Goal: Task Accomplishment & Management: Manage account settings

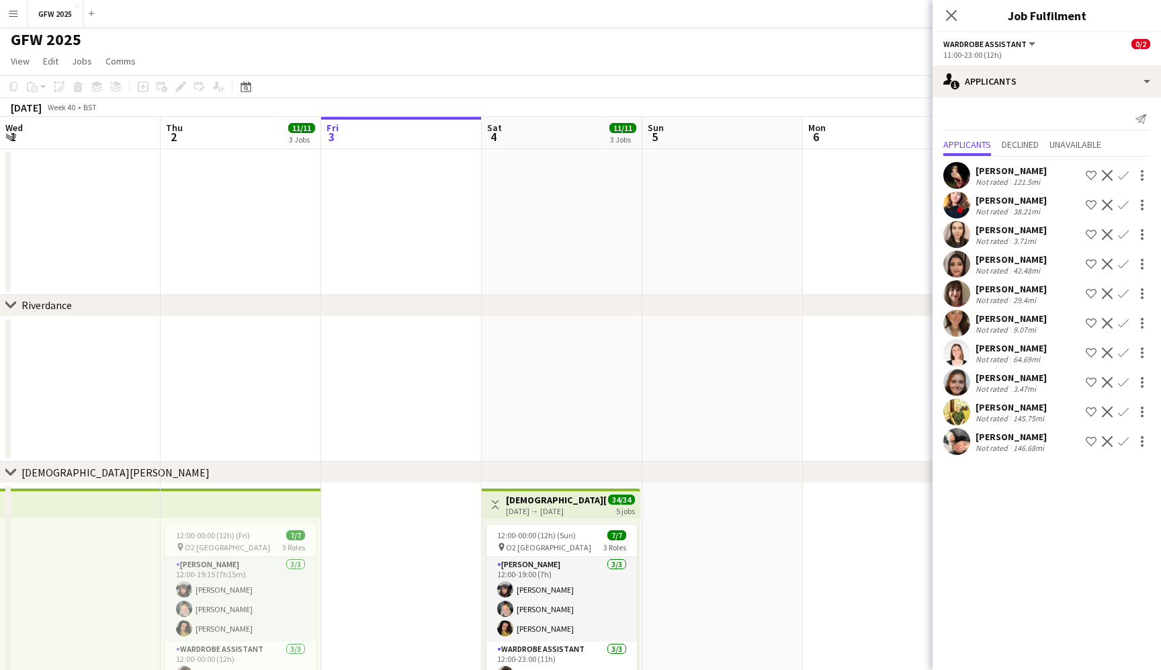
scroll to position [0, 507]
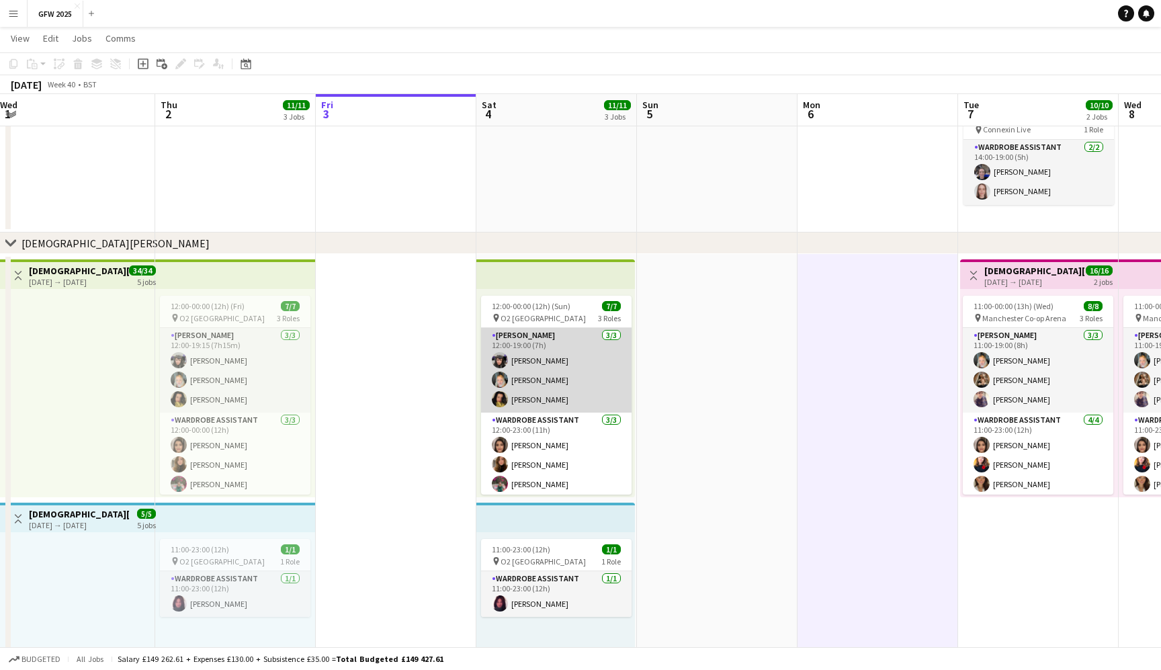
scroll to position [0, 325]
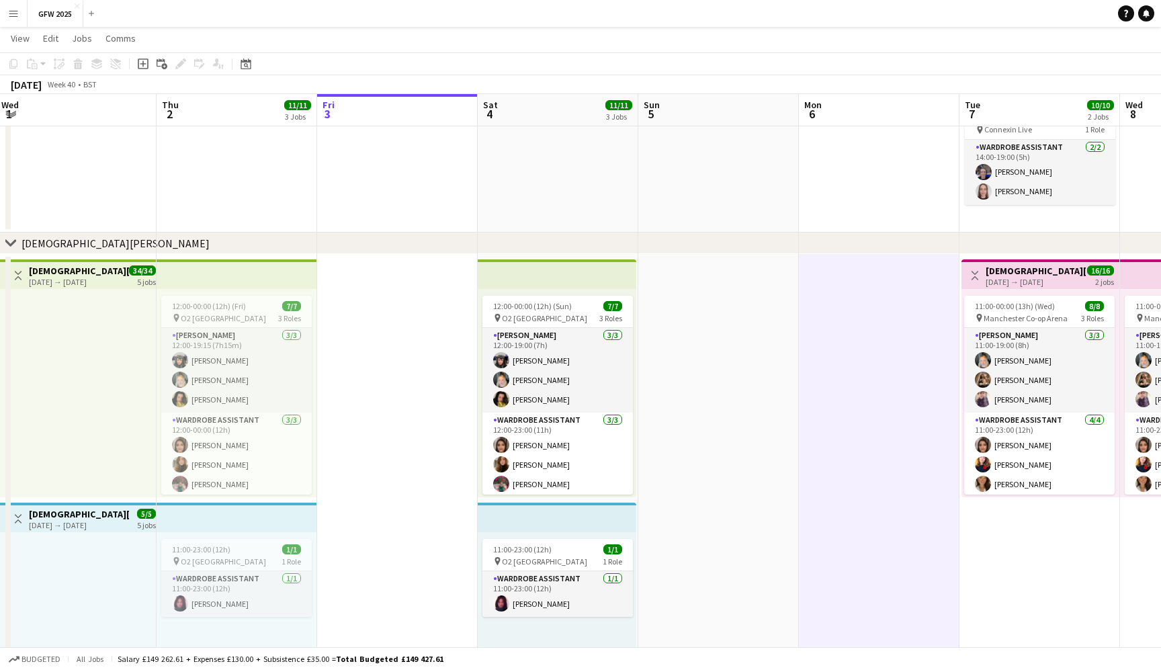
click at [209, 161] on app-date-cell at bounding box center [237, 160] width 161 height 146
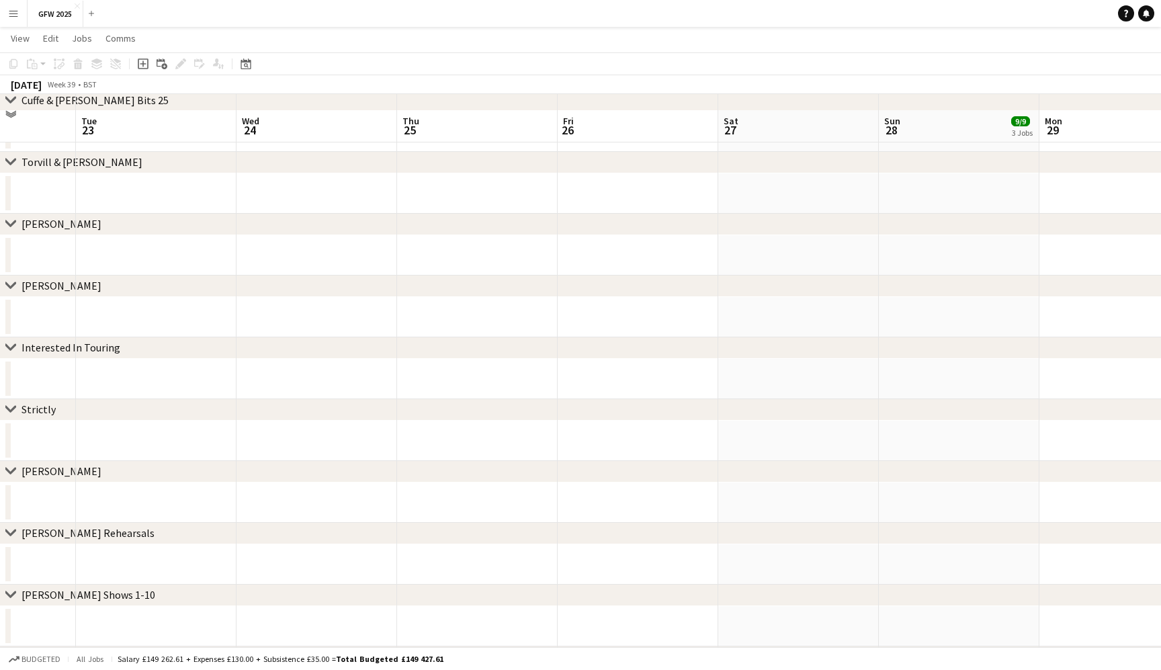
scroll to position [1538, 0]
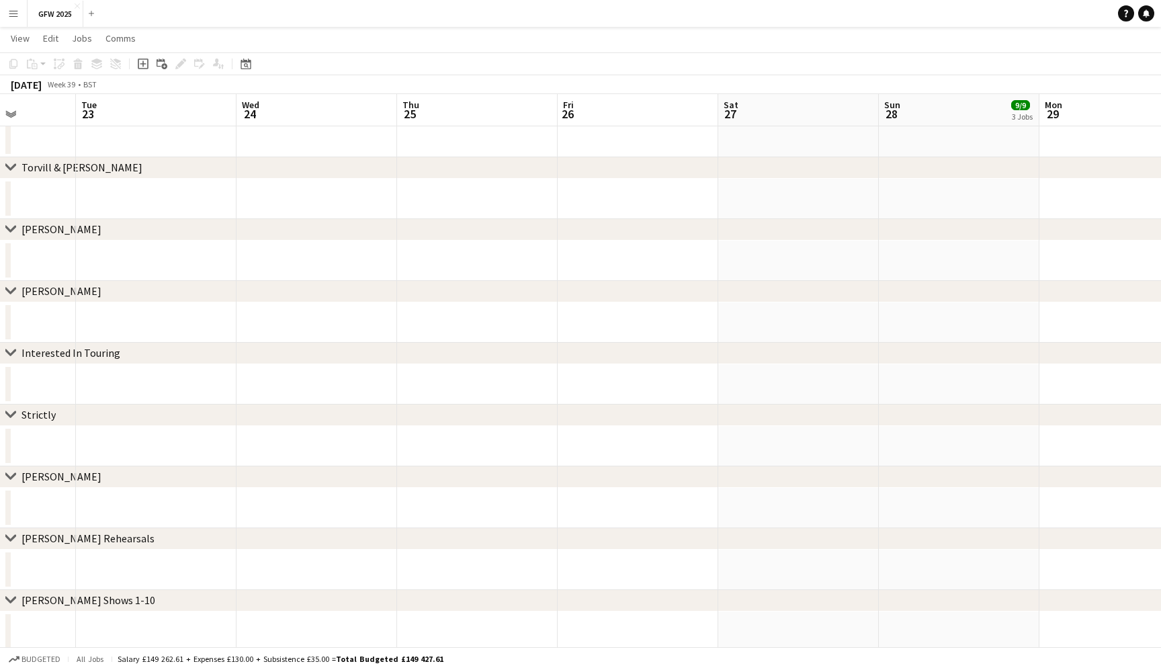
click at [159, 378] on app-date-cell at bounding box center [156, 384] width 161 height 40
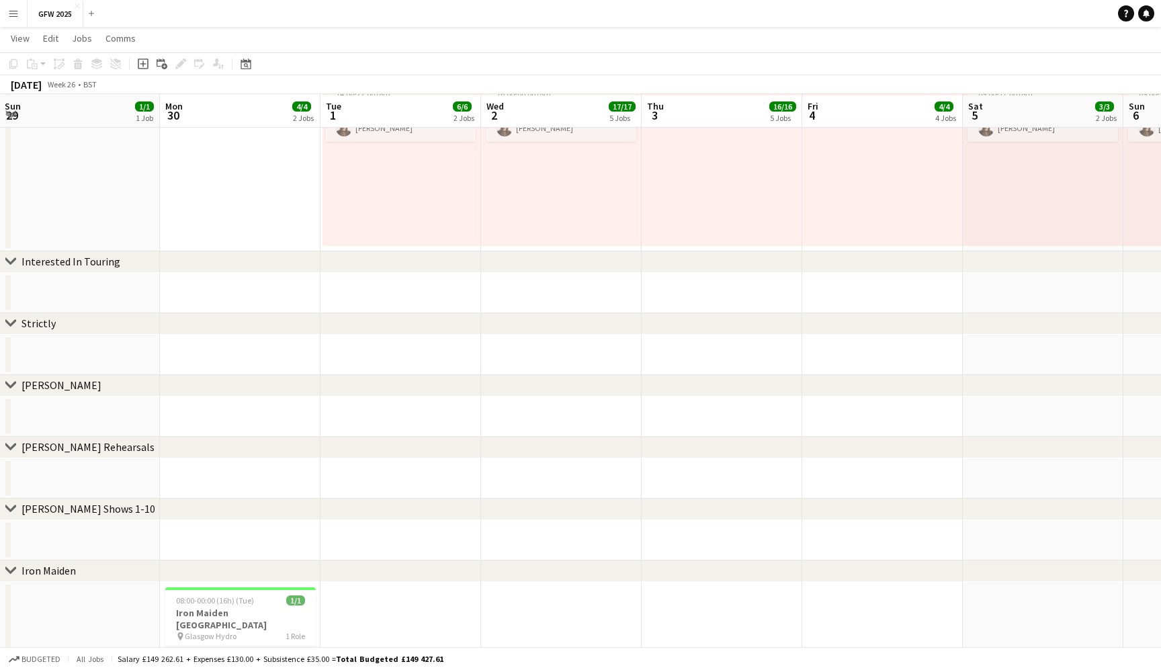
scroll to position [4308, 0]
click at [116, 302] on app-date-cell at bounding box center [79, 295] width 161 height 40
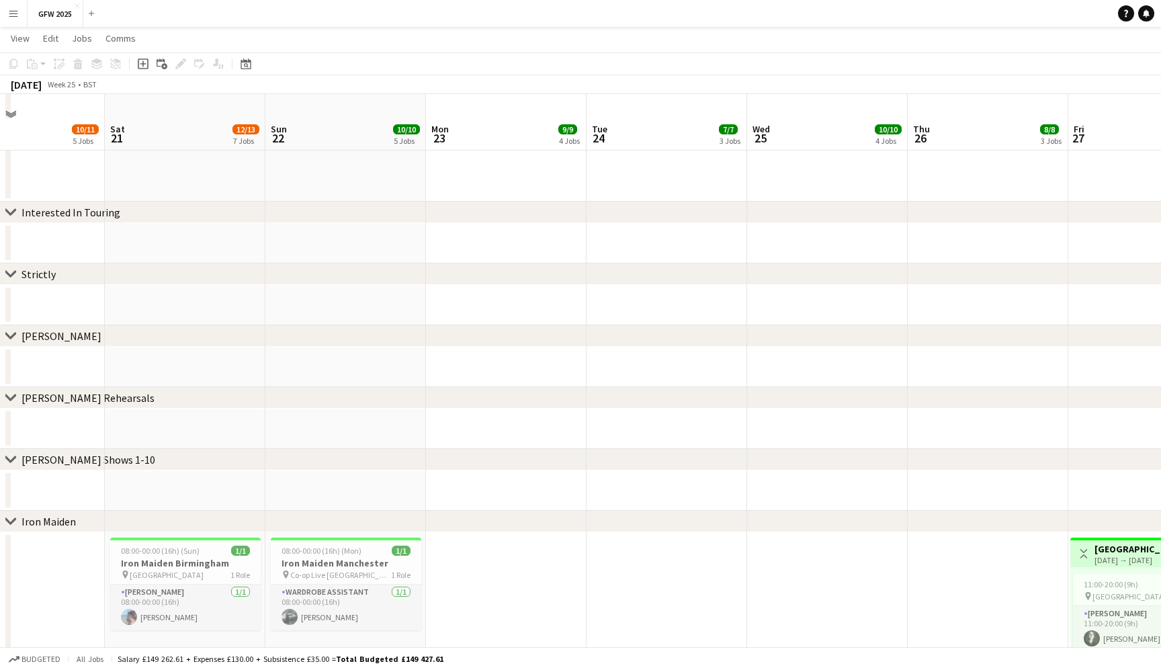
scroll to position [5185, 0]
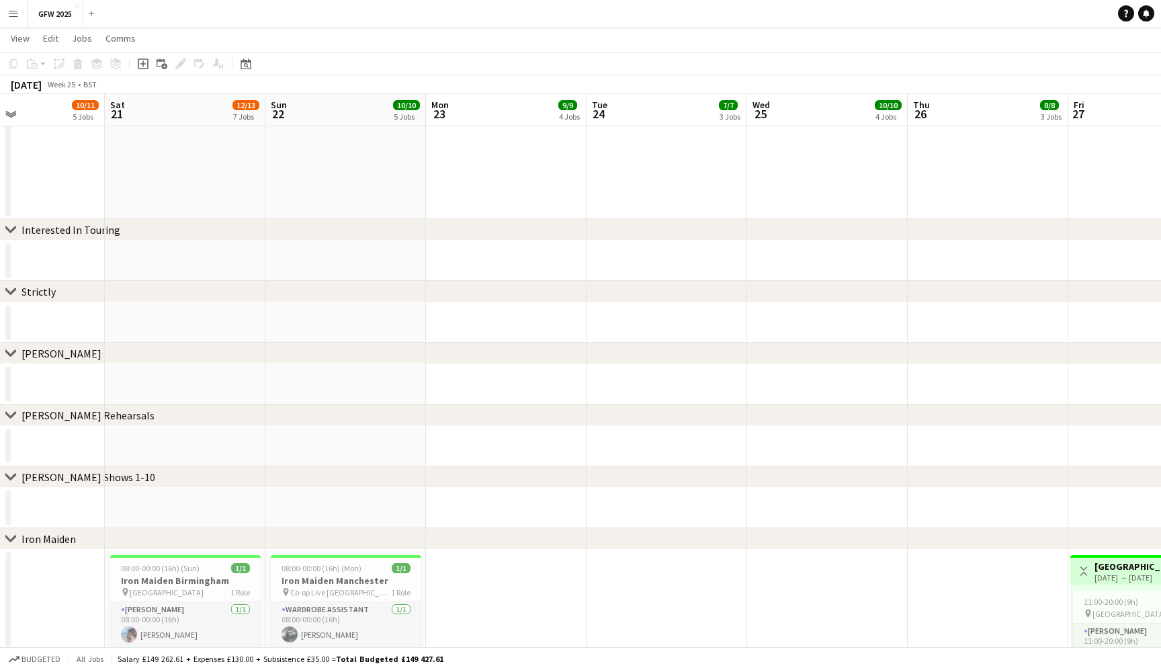
click at [165, 262] on app-date-cell at bounding box center [185, 261] width 161 height 40
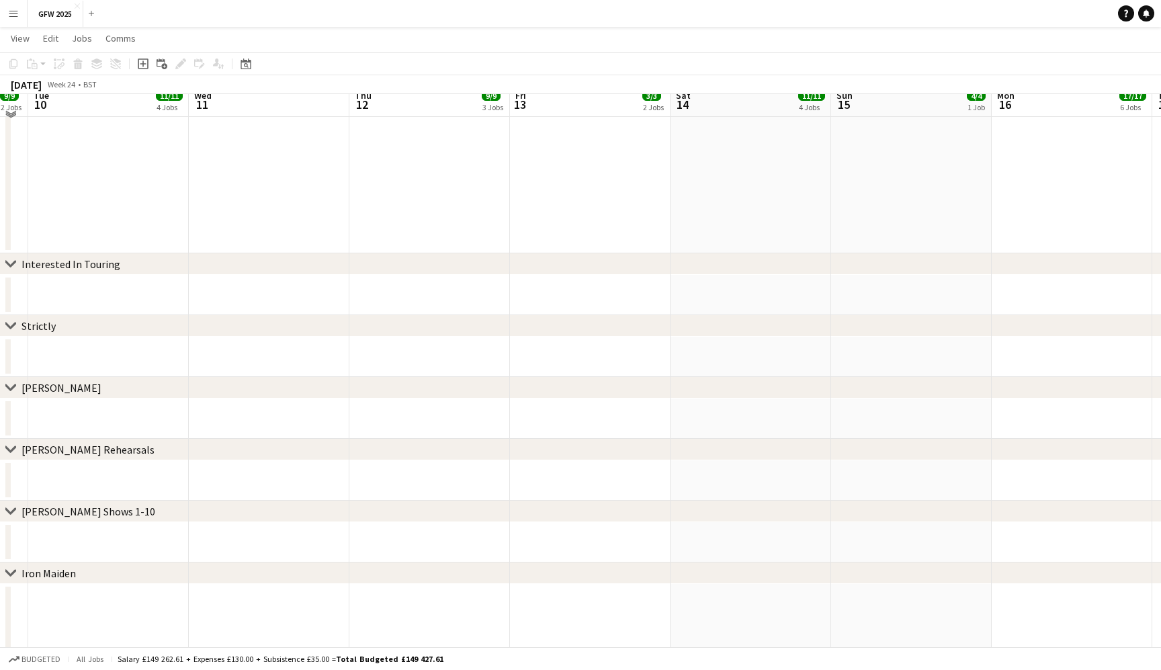
scroll to position [5875, 0]
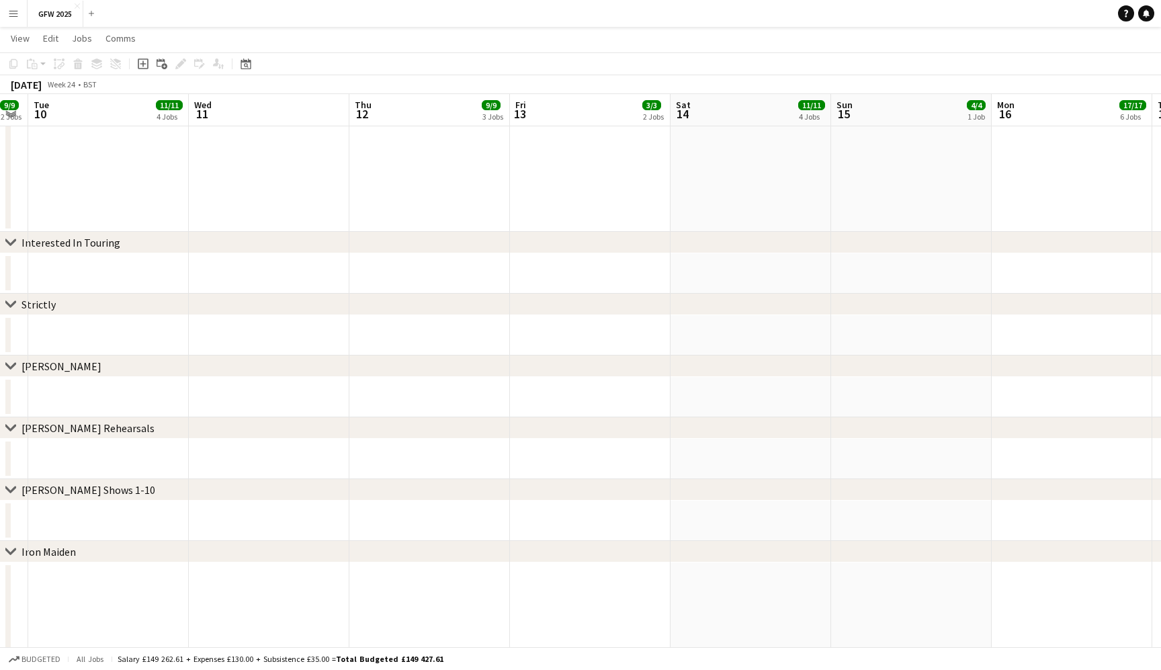
click at [165, 262] on app-date-cell at bounding box center [108, 273] width 161 height 40
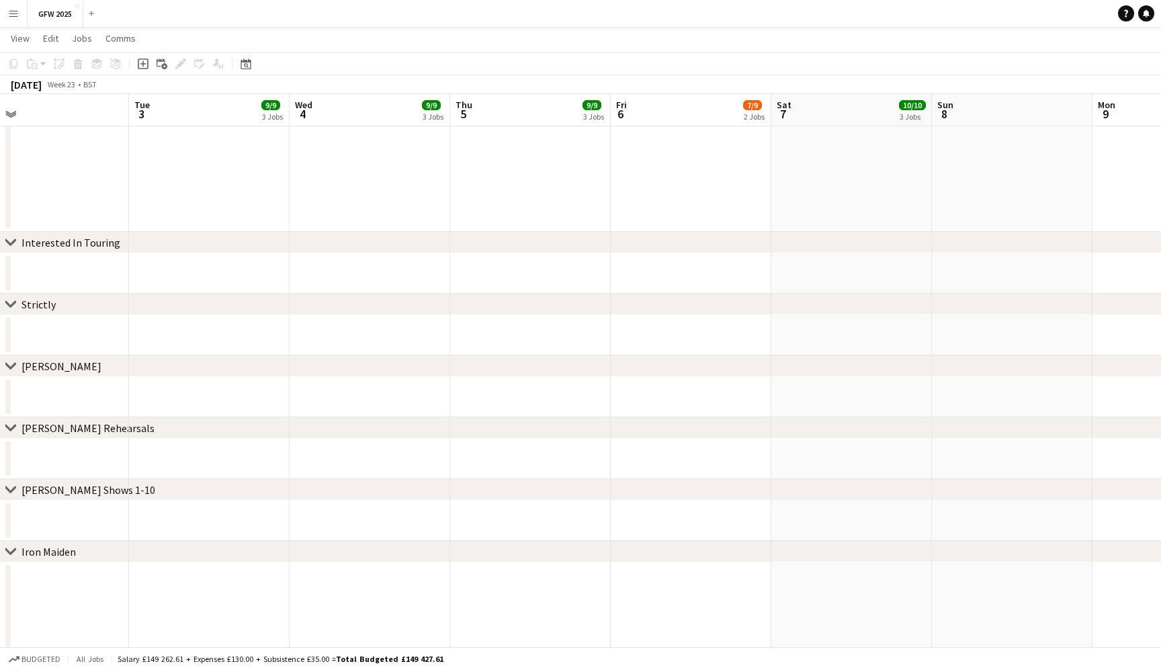
scroll to position [0, 351]
click at [208, 267] on app-date-cell at bounding box center [211, 273] width 161 height 40
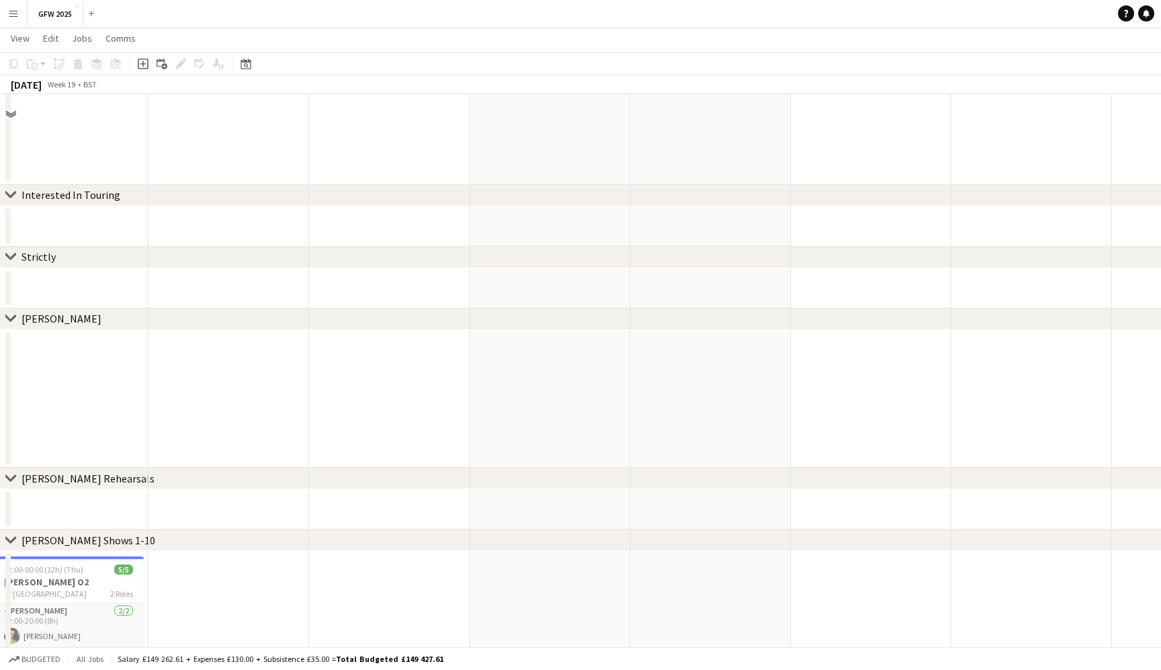
scroll to position [6320, 0]
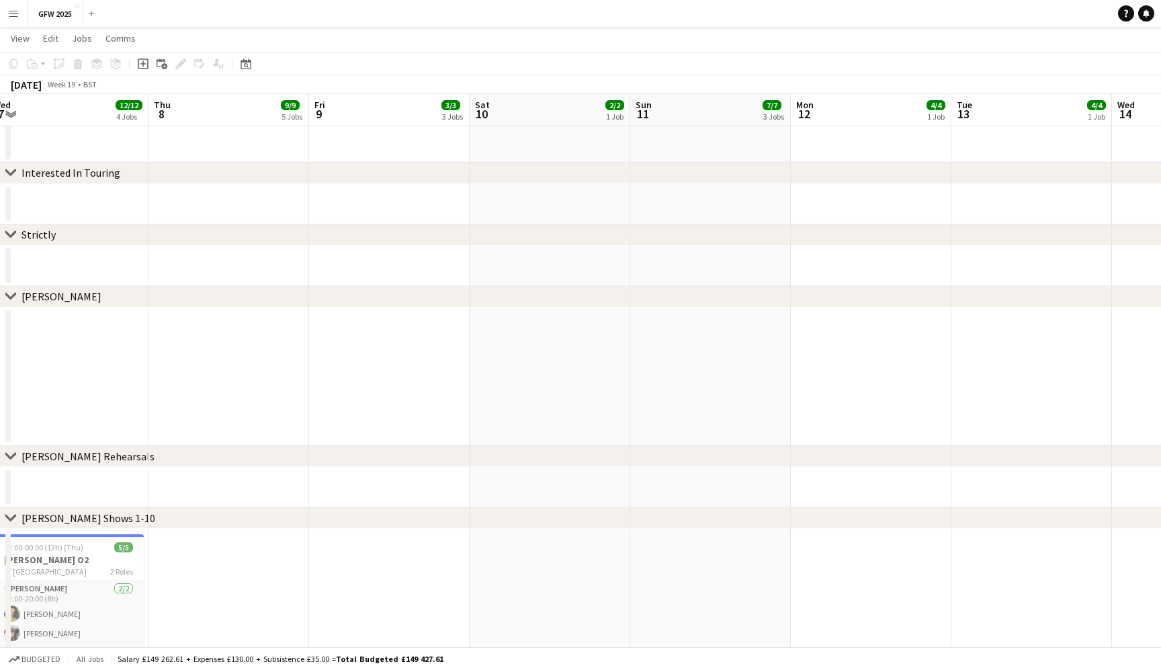
click at [232, 205] on app-date-cell at bounding box center [228, 204] width 161 height 40
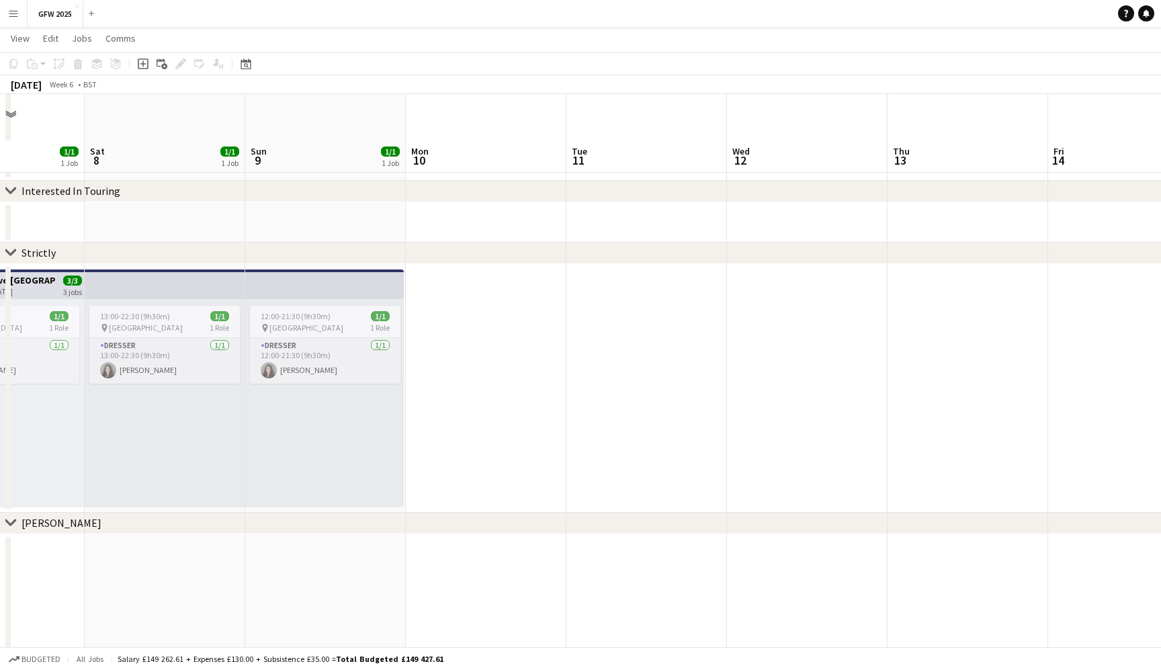
scroll to position [6290, 0]
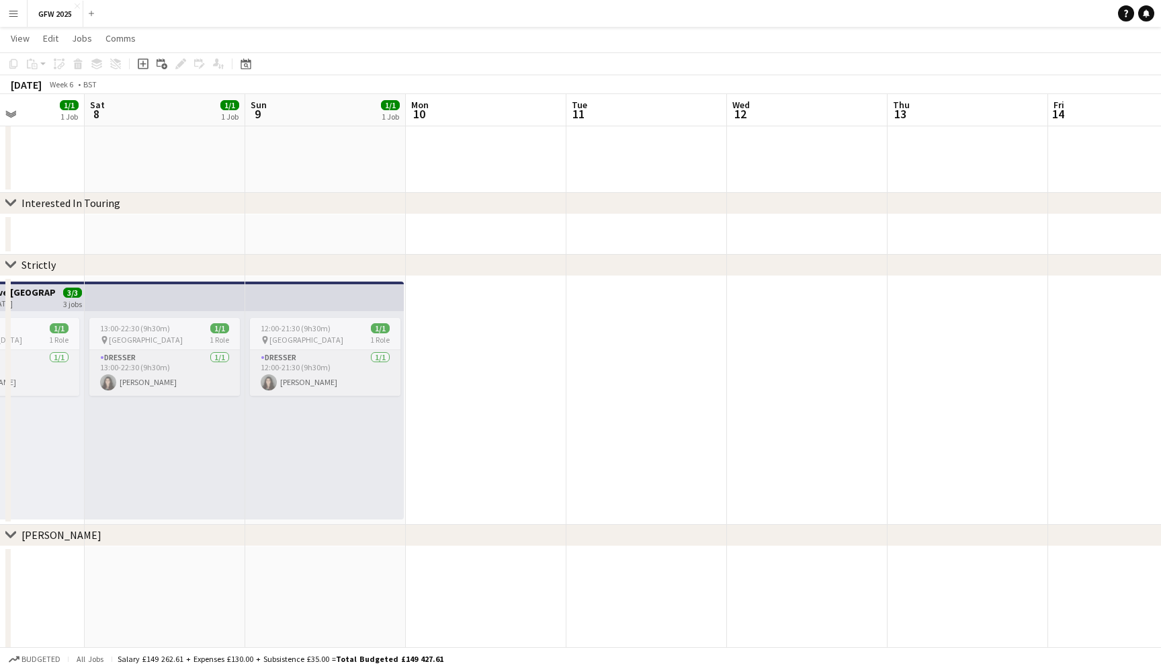
click at [188, 237] on app-date-cell at bounding box center [165, 234] width 161 height 40
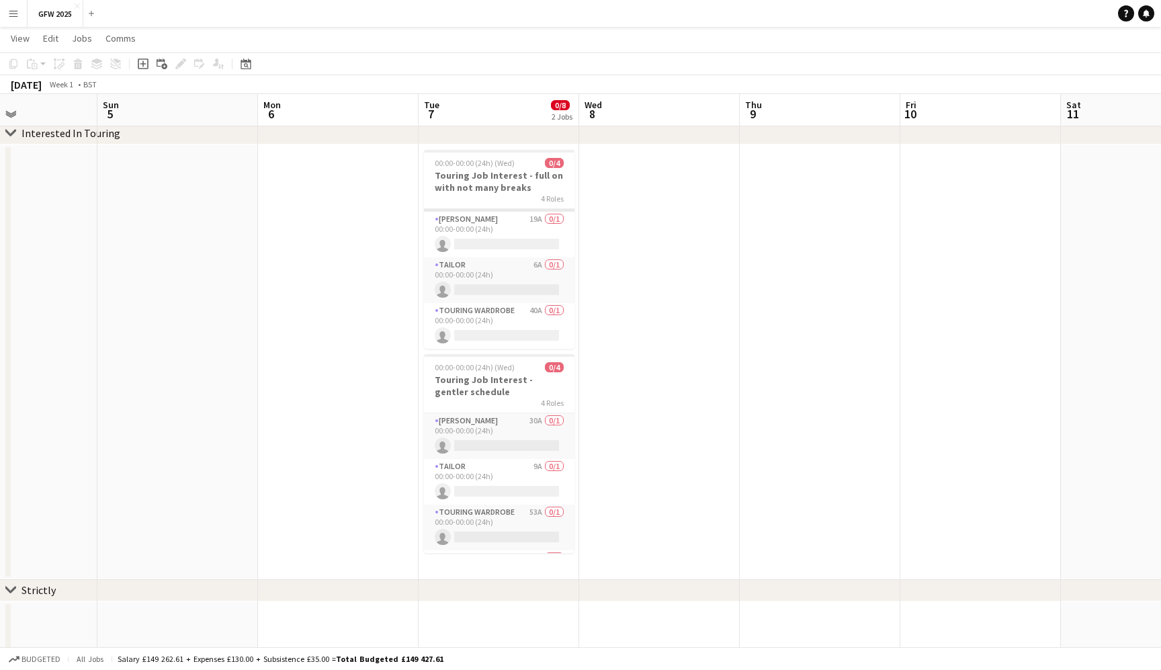
scroll to position [43, 0]
click at [483, 313] on app-card-role "Touring Wardrobe 40A 0/1 00:00-00:00 (24h) single-neutral-actions" at bounding box center [499, 326] width 151 height 46
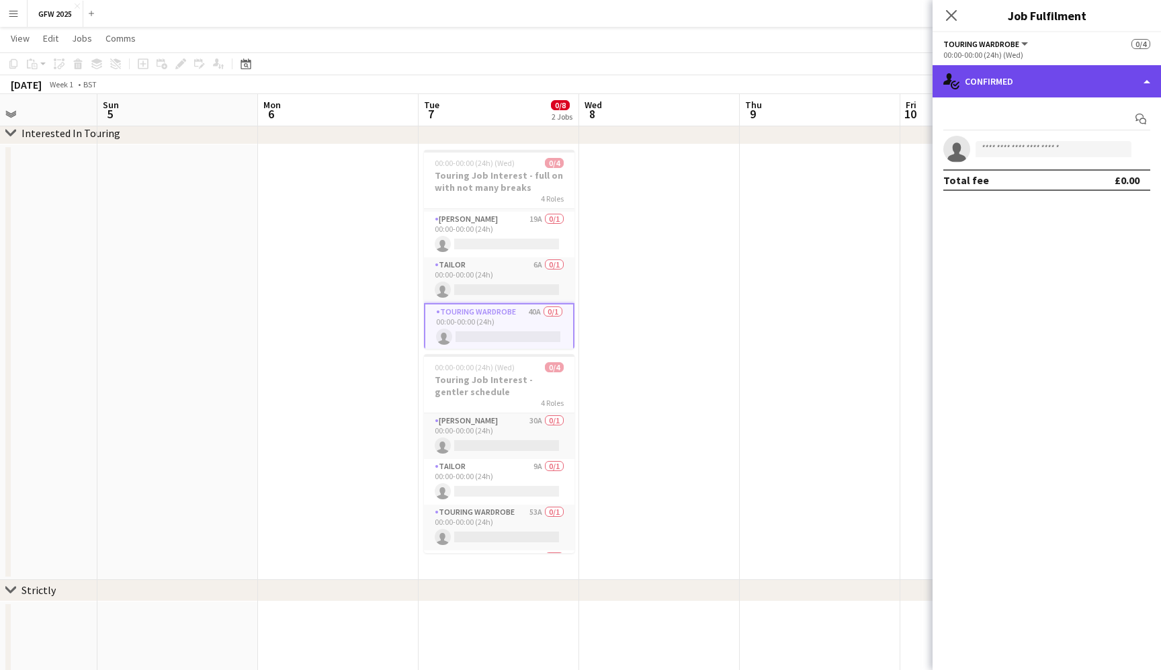
click at [1097, 79] on div "single-neutral-actions-check-2 Confirmed" at bounding box center [1047, 81] width 228 height 32
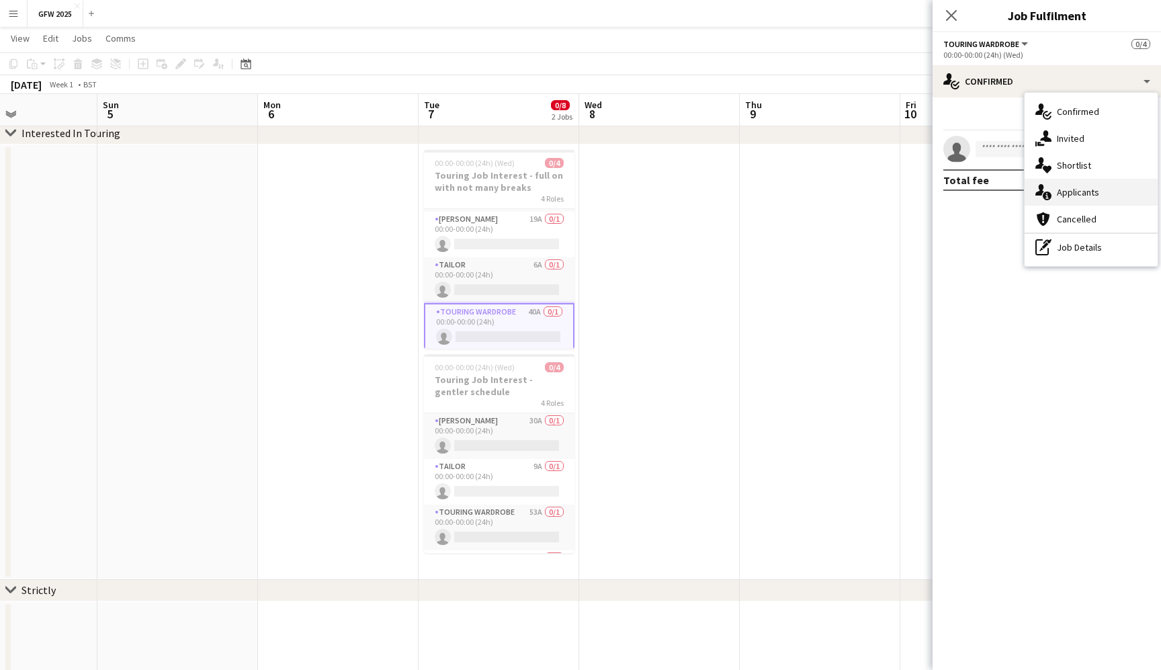
click at [1086, 184] on div "single-neutral-actions-information Applicants" at bounding box center [1091, 192] width 133 height 27
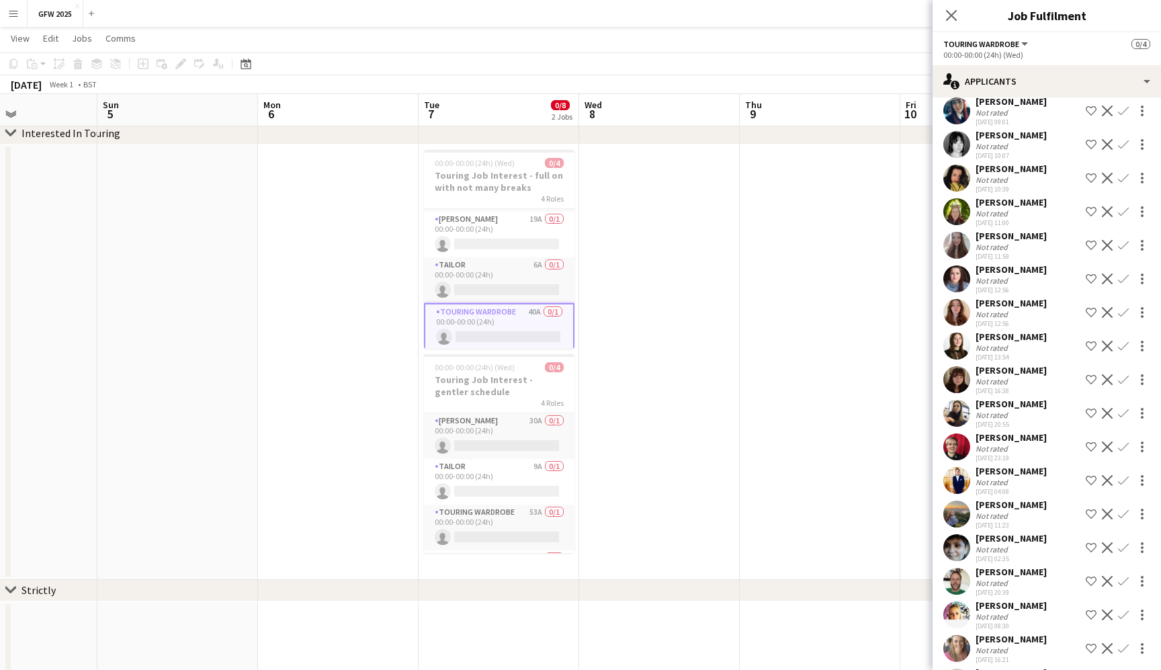
scroll to position [653, 0]
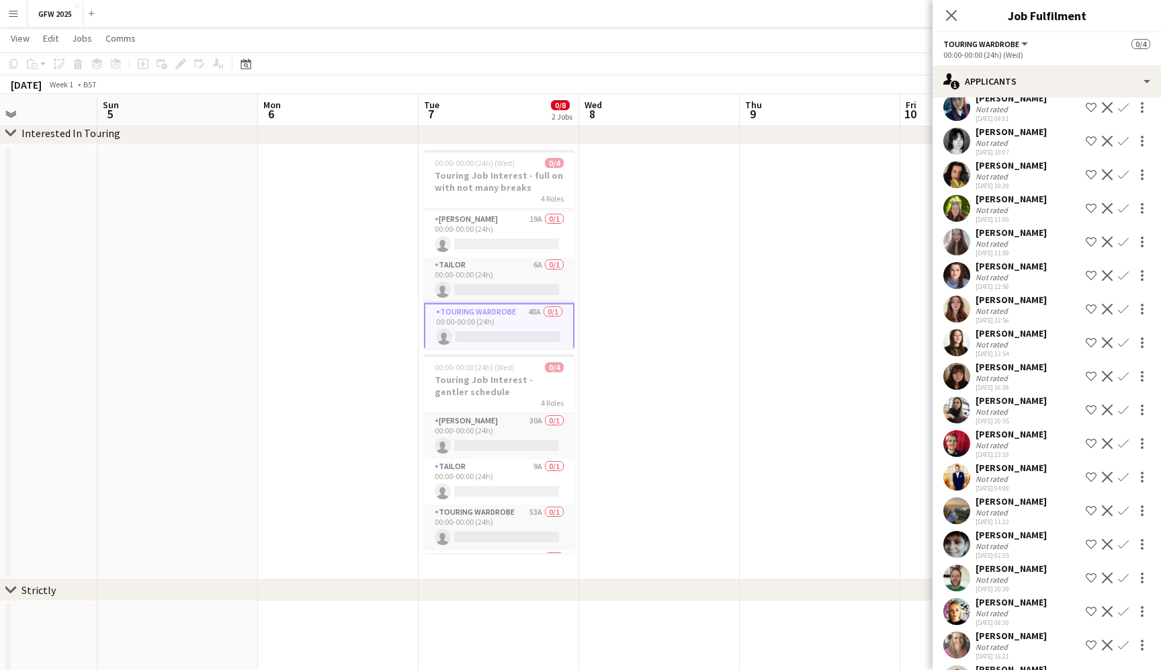
click at [987, 193] on div "[PERSON_NAME]" at bounding box center [1011, 199] width 71 height 12
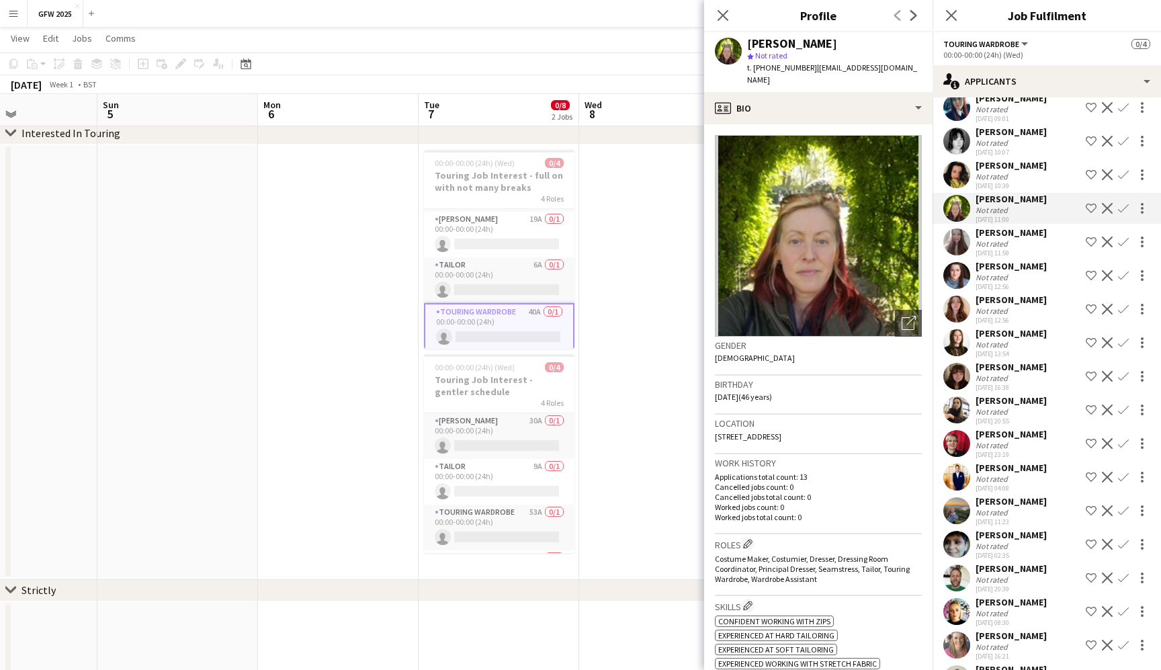
click at [987, 193] on div "[PERSON_NAME]" at bounding box center [1011, 199] width 71 height 12
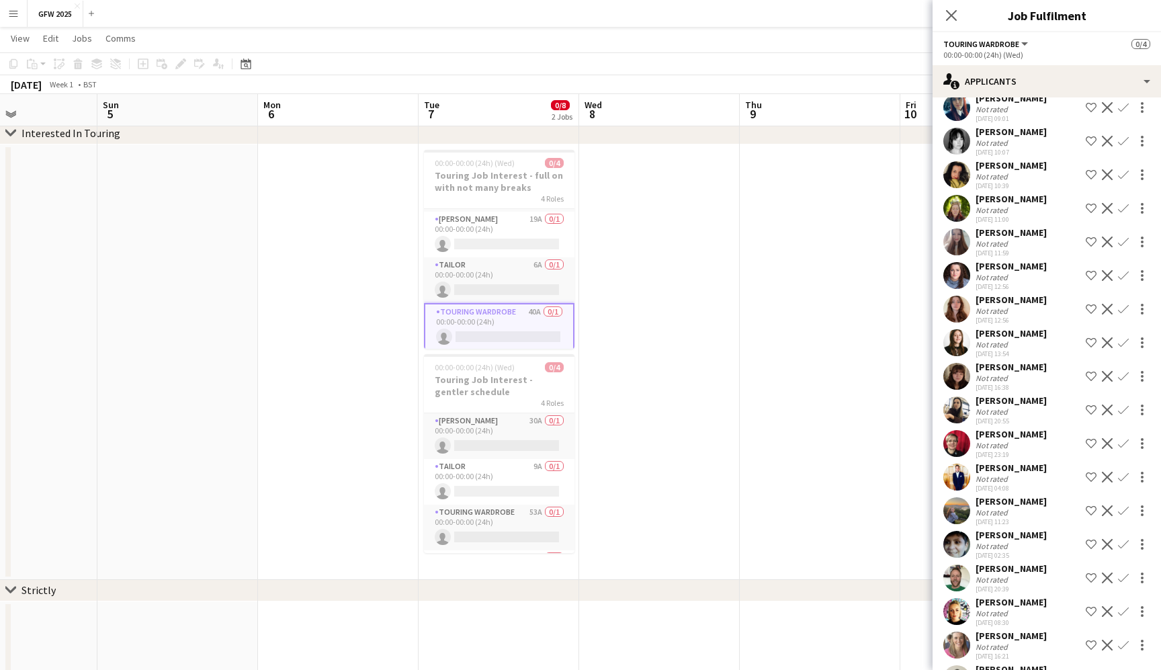
click at [987, 193] on div "[PERSON_NAME]" at bounding box center [1011, 199] width 71 height 12
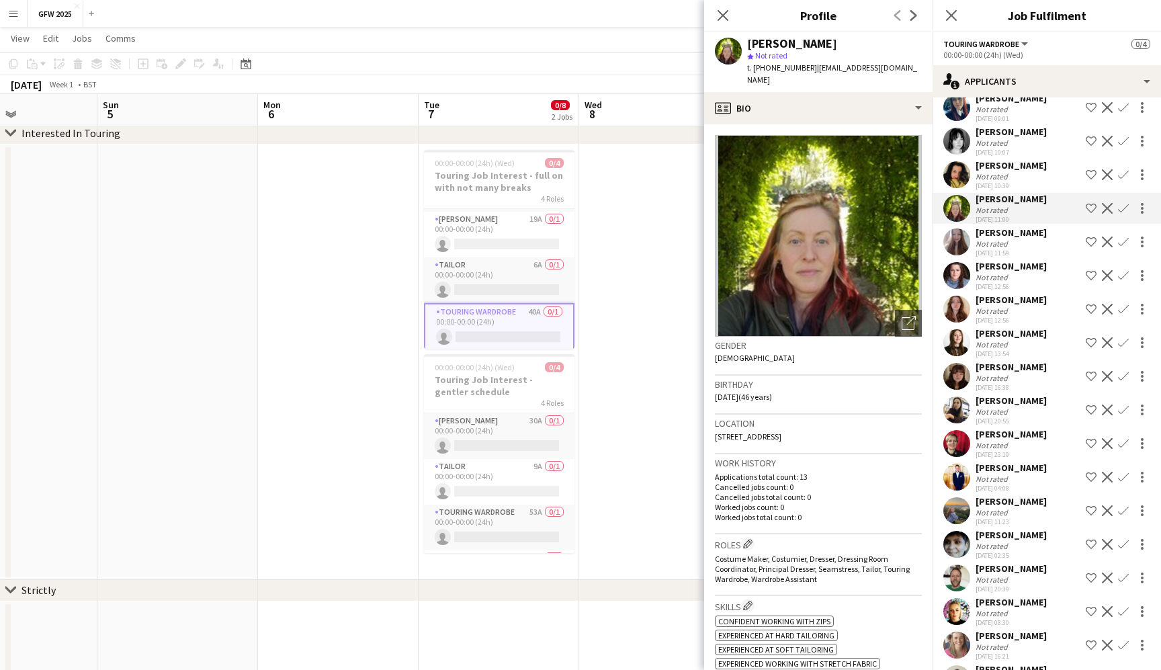
click at [987, 193] on div "[PERSON_NAME]" at bounding box center [1011, 199] width 71 height 12
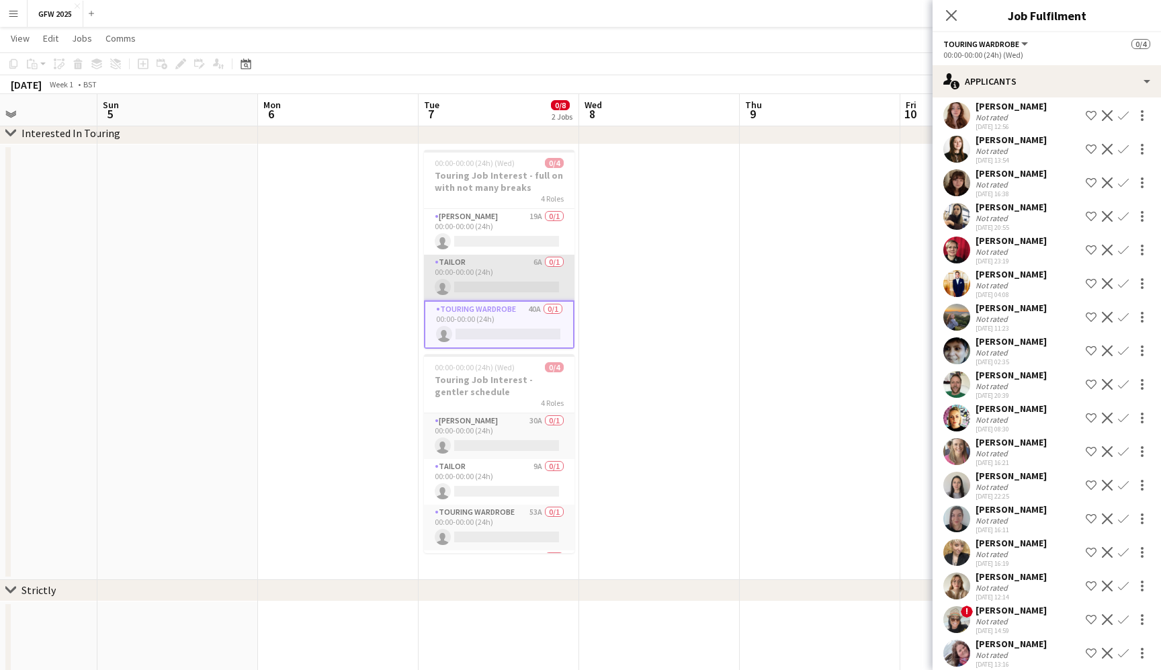
scroll to position [46, 0]
click at [488, 271] on app-card-role "Tailor 6A 0/1 00:00-00:00 (24h) single-neutral-actions" at bounding box center [499, 278] width 151 height 46
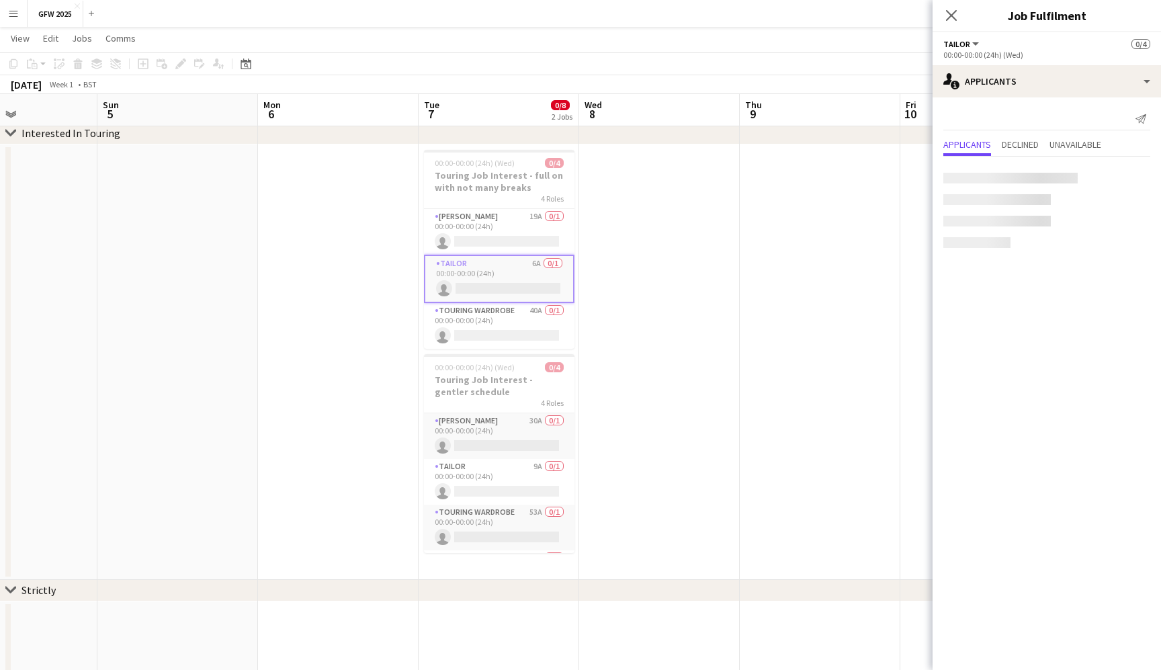
scroll to position [0, 0]
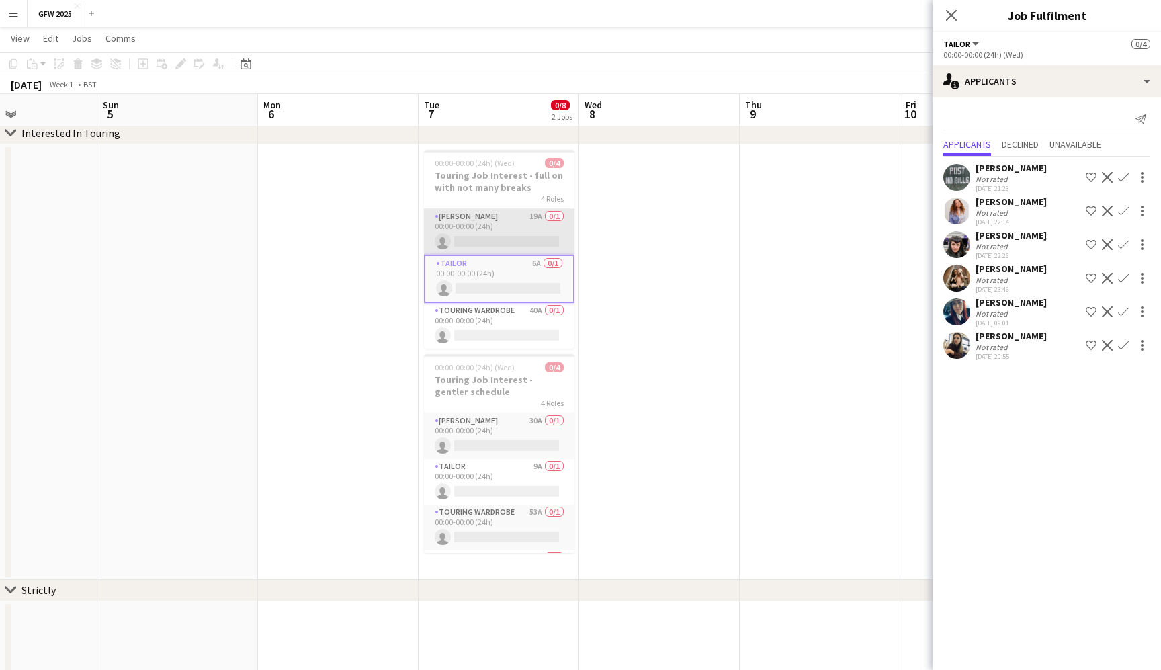
click at [504, 232] on app-card-role "[PERSON_NAME] 19A 0/1 00:00-00:00 (24h) single-neutral-actions" at bounding box center [499, 232] width 151 height 46
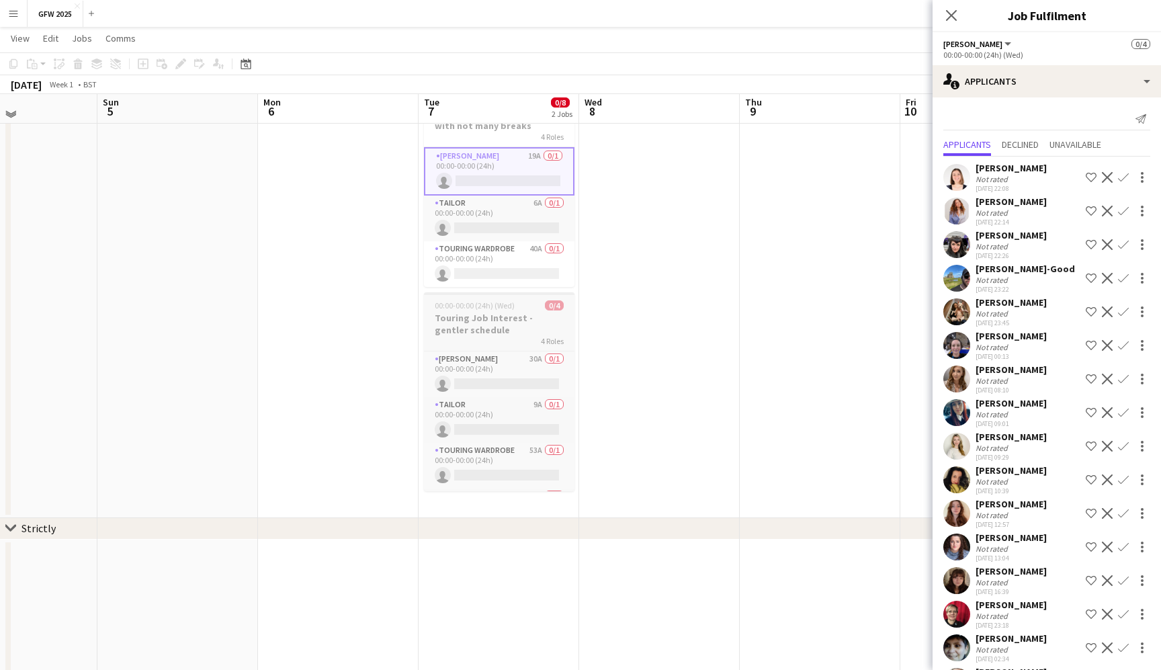
scroll to position [6428, 0]
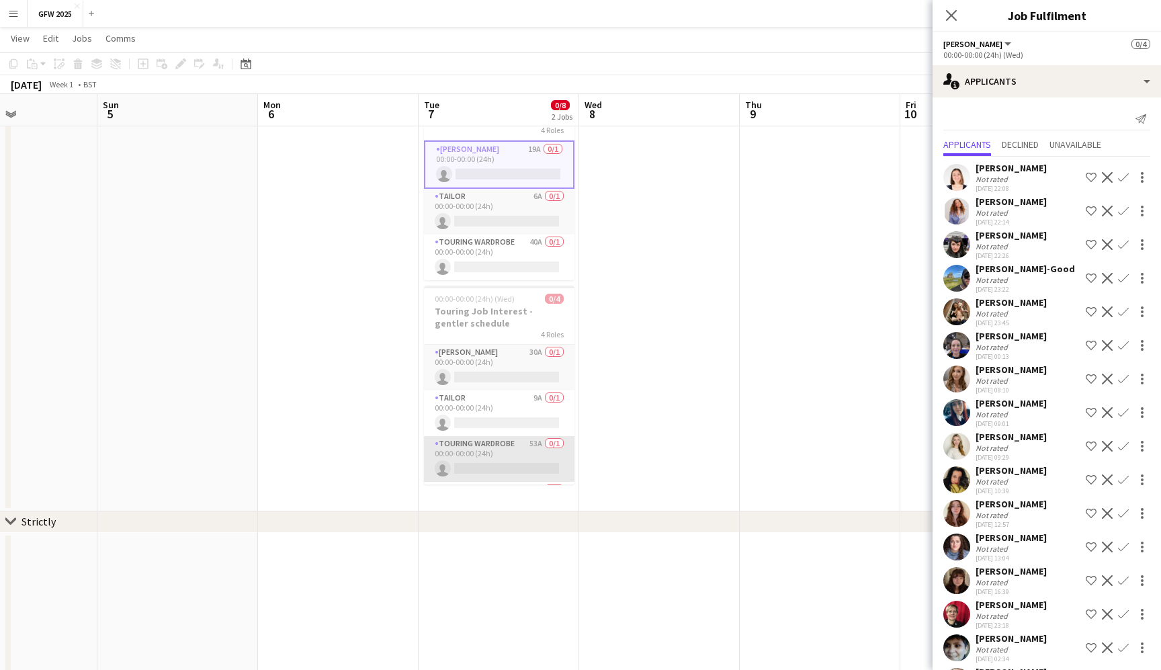
click at [503, 456] on app-card-role "Touring Wardrobe 53A 0/1 00:00-00:00 (24h) single-neutral-actions" at bounding box center [499, 459] width 151 height 46
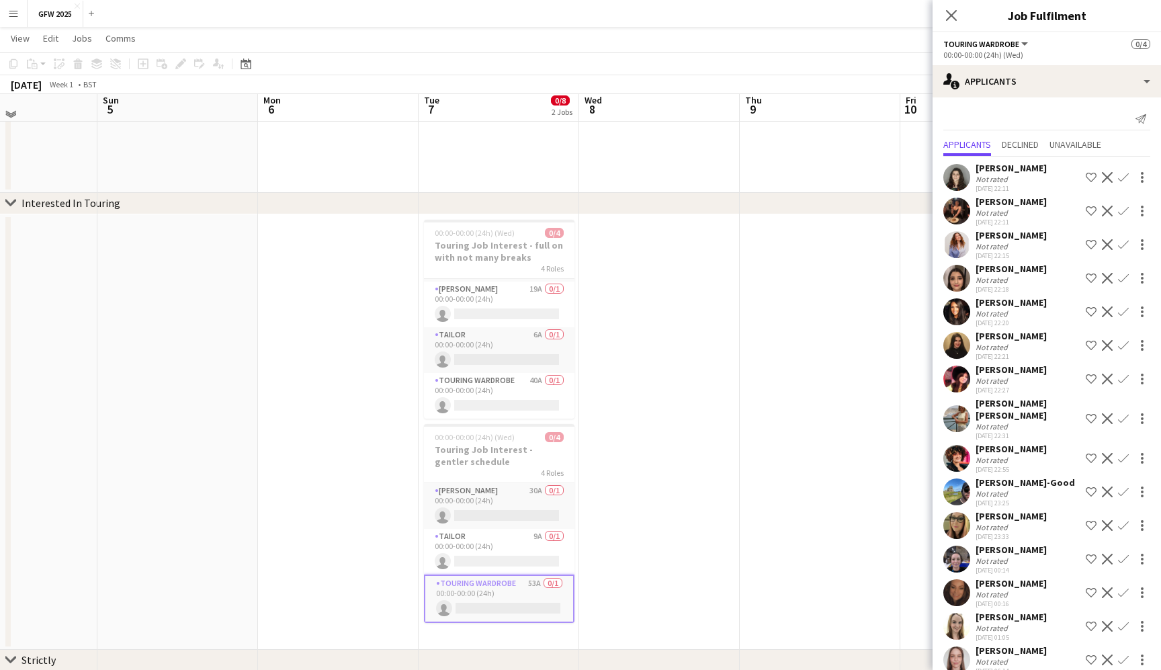
scroll to position [6254, 0]
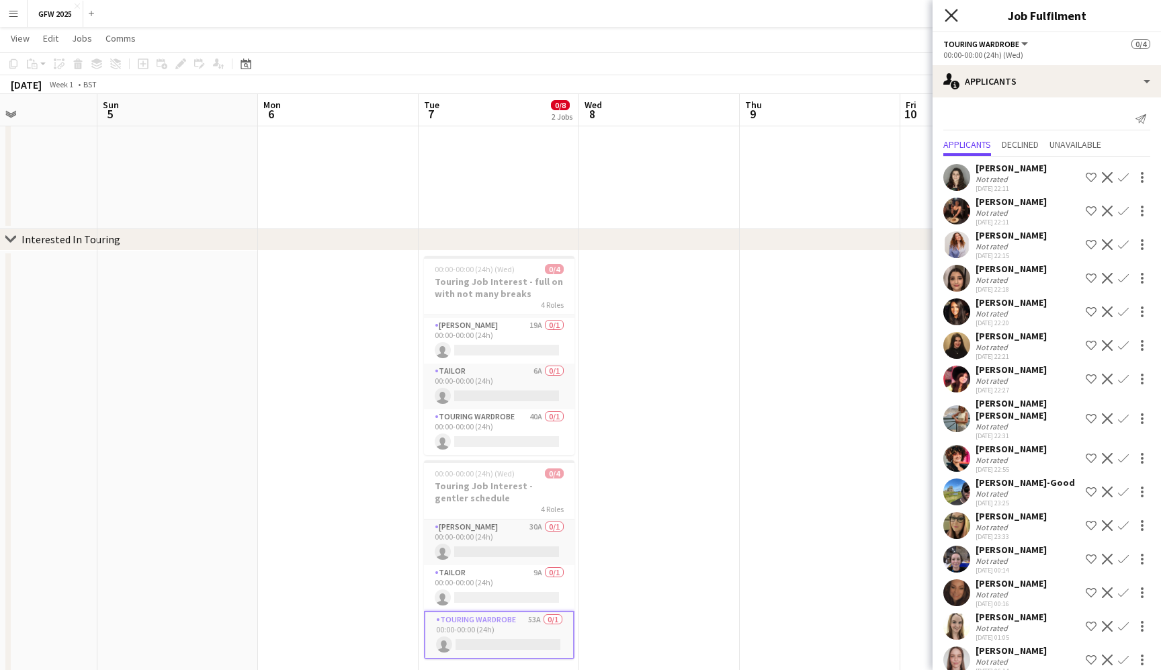
click at [951, 12] on icon "Close pop-in" at bounding box center [951, 15] width 13 height 13
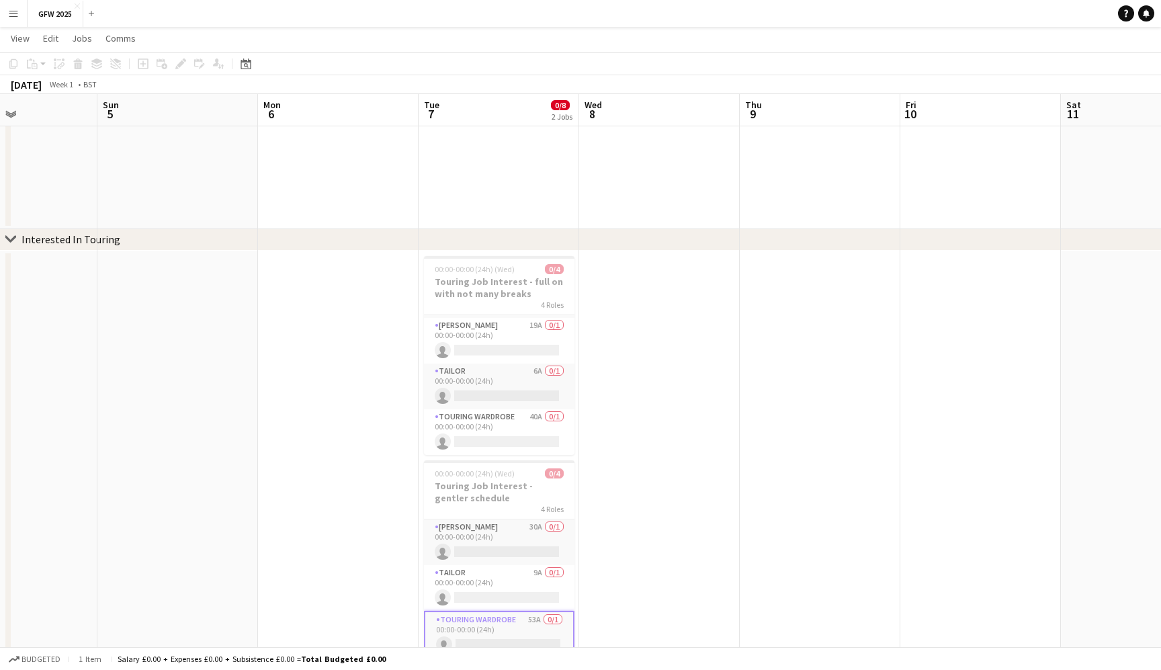
click at [642, 372] on app-date-cell at bounding box center [659, 468] width 161 height 435
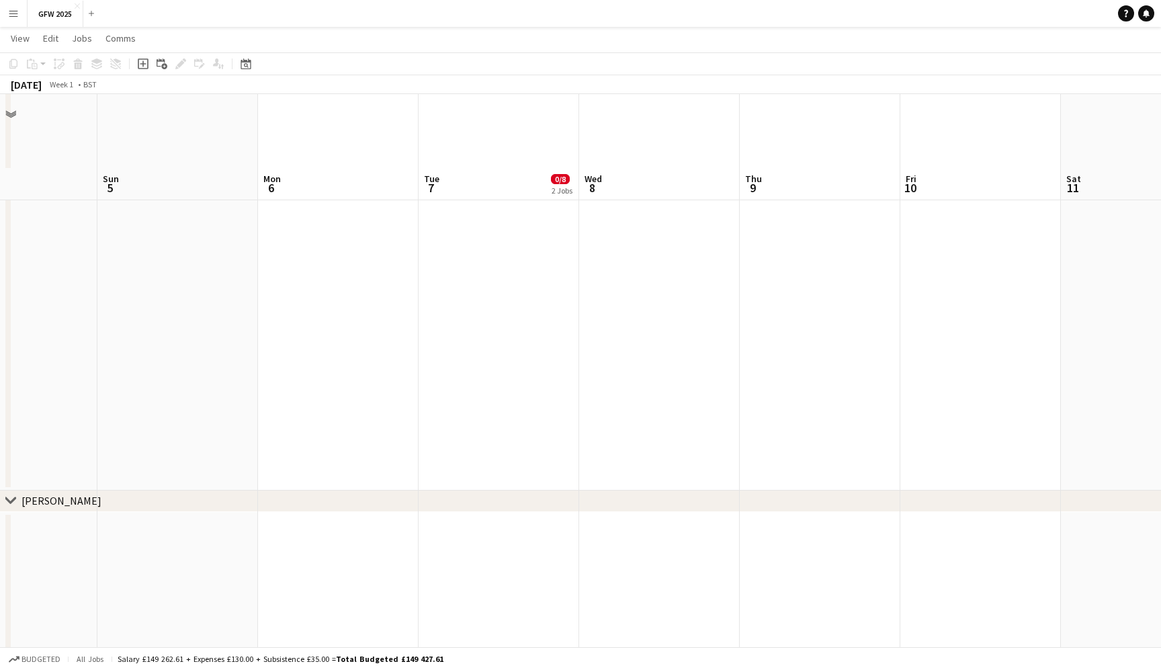
scroll to position [4920, 0]
